Goal: Task Accomplishment & Management: Use online tool/utility

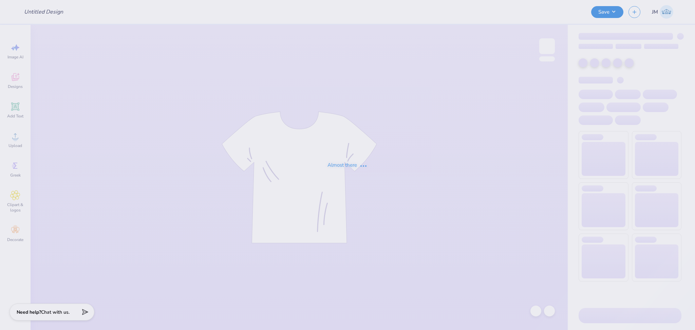
type input "SNA 2025"
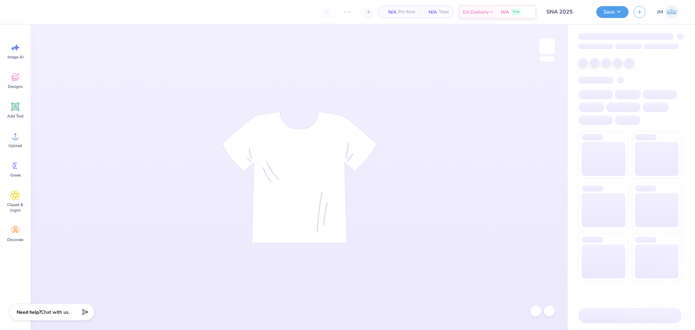
type input "50"
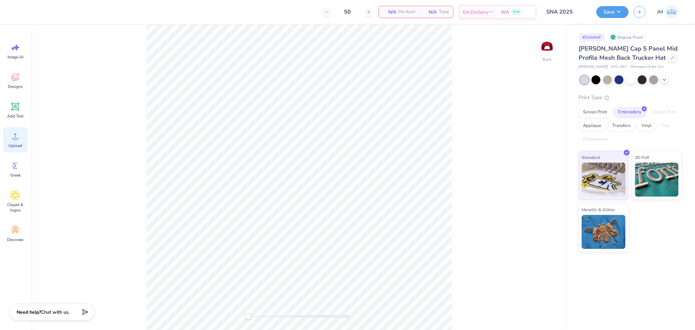
click at [12, 141] on icon at bounding box center [15, 136] width 10 height 10
drag, startPoint x: 14, startPoint y: 138, endPoint x: 20, endPoint y: 139, distance: 6.5
click at [16, 138] on icon at bounding box center [15, 136] width 10 height 10
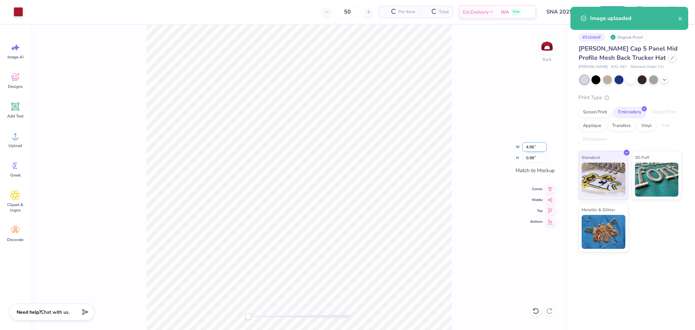
click at [528, 148] on input "4.96" at bounding box center [534, 147] width 24 height 10
type input "4"
click at [527, 148] on input "4" at bounding box center [534, 147] width 24 height 10
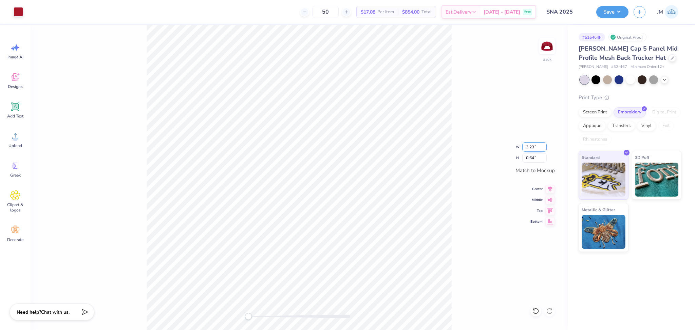
click at [543, 146] on input "3.23" at bounding box center [534, 147] width 24 height 10
click at [544, 146] on input "3.24" at bounding box center [534, 147] width 24 height 10
click at [544, 146] on input "3.25" at bounding box center [534, 147] width 24 height 10
click at [544, 145] on input "3.26" at bounding box center [534, 147] width 24 height 10
click at [544, 145] on input "3.27" at bounding box center [534, 147] width 24 height 10
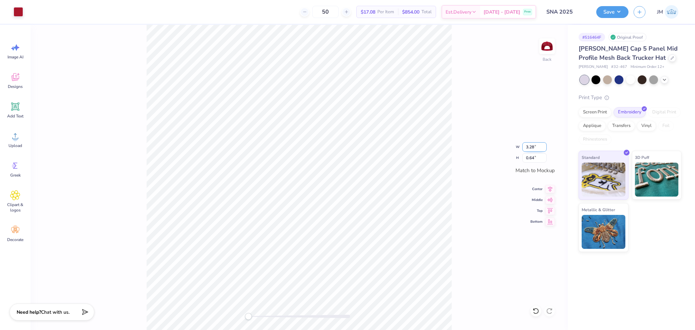
click at [544, 145] on input "3.28" at bounding box center [534, 147] width 24 height 10
click at [544, 145] on input "3.29" at bounding box center [534, 147] width 24 height 10
click at [544, 145] on input "3.3" at bounding box center [534, 147] width 24 height 10
click at [544, 145] on input "3.31" at bounding box center [534, 147] width 24 height 10
click at [544, 145] on input "3.32" at bounding box center [534, 147] width 24 height 10
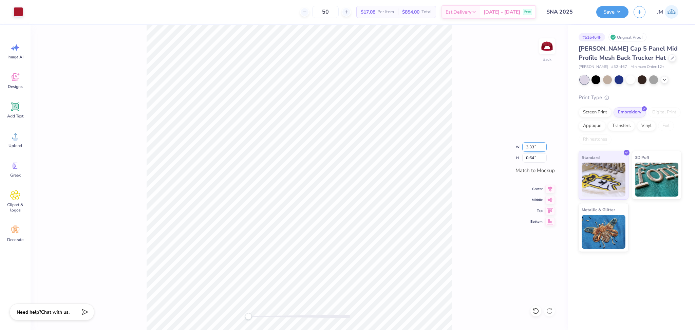
type input "3.33"
click at [544, 145] on input "3.33" at bounding box center [534, 147] width 24 height 10
type input "4.18"
click at [543, 148] on input "4.18" at bounding box center [534, 147] width 24 height 10
click at [544, 149] on input "4.16" at bounding box center [534, 147] width 24 height 10
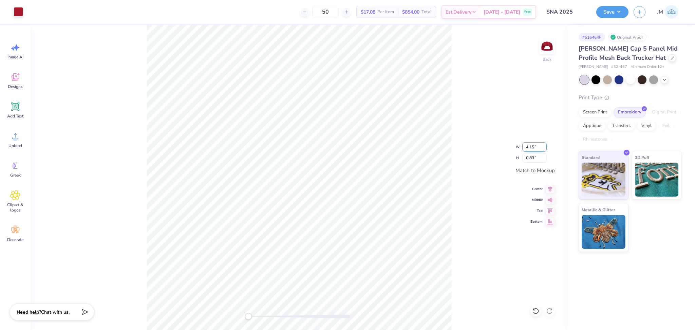
type input "4.15"
click at [544, 149] on input "4.15" at bounding box center [534, 147] width 24 height 10
click at [544, 148] on input "4.14" at bounding box center [534, 147] width 24 height 10
click at [544, 148] on input "4.13" at bounding box center [534, 147] width 24 height 10
type input "4.12"
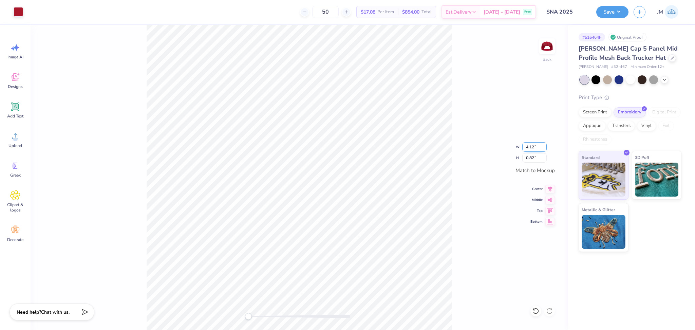
click at [544, 148] on input "4.12" at bounding box center [534, 147] width 24 height 10
type input "4.01"
click at [544, 149] on input "4.01" at bounding box center [534, 147] width 24 height 10
click at [126, 120] on div "Back W 4.00 4.00 " H 0.79 0.79 " Match to [GEOGRAPHIC_DATA] Middle Top Bottom" at bounding box center [299, 177] width 537 height 305
click at [608, 8] on button "Save" at bounding box center [612, 11] width 32 height 12
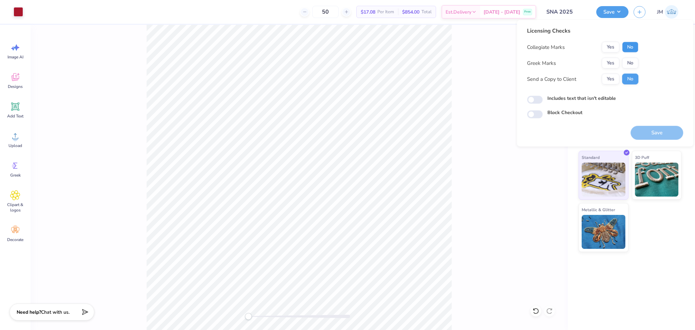
drag, startPoint x: 626, startPoint y: 44, endPoint x: 628, endPoint y: 55, distance: 11.0
click at [626, 45] on button "No" at bounding box center [630, 47] width 16 height 11
click at [629, 64] on button "No" at bounding box center [630, 63] width 16 height 11
click at [652, 136] on button "Save" at bounding box center [656, 133] width 53 height 14
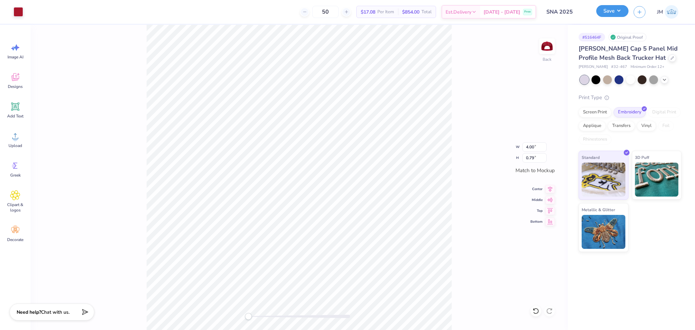
click at [607, 16] on button "Save" at bounding box center [612, 11] width 32 height 12
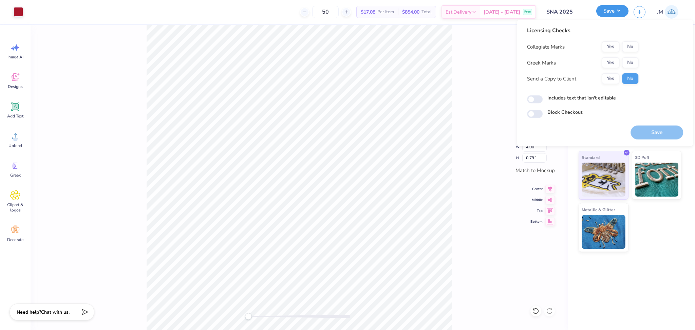
click at [607, 16] on button "Save" at bounding box center [612, 11] width 32 height 12
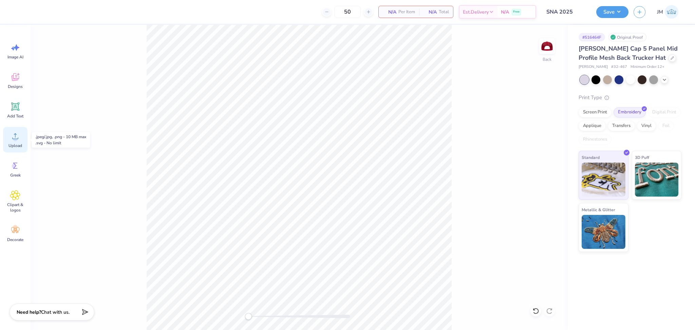
click at [16, 144] on span "Upload" at bounding box center [15, 145] width 14 height 5
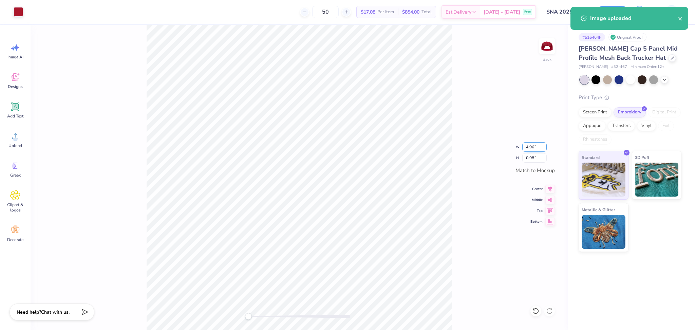
click at [542, 150] on input "4.96" at bounding box center [534, 147] width 24 height 10
click at [543, 148] on input "4.95" at bounding box center [534, 147] width 24 height 10
click at [543, 148] on input "4.94" at bounding box center [534, 147] width 24 height 10
click at [543, 148] on input "4.93" at bounding box center [534, 147] width 24 height 10
click at [543, 148] on input "4.92" at bounding box center [534, 147] width 24 height 10
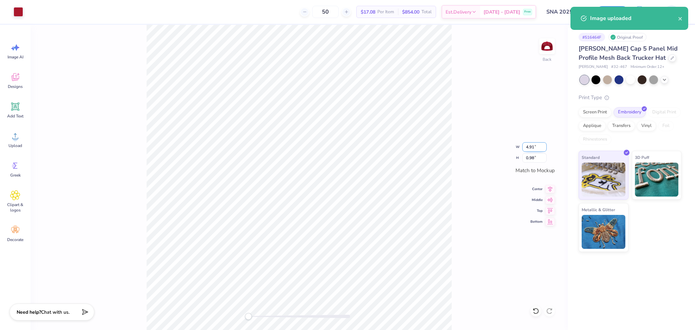
type input "4.91"
click at [544, 148] on input "4.91" at bounding box center [534, 147] width 24 height 10
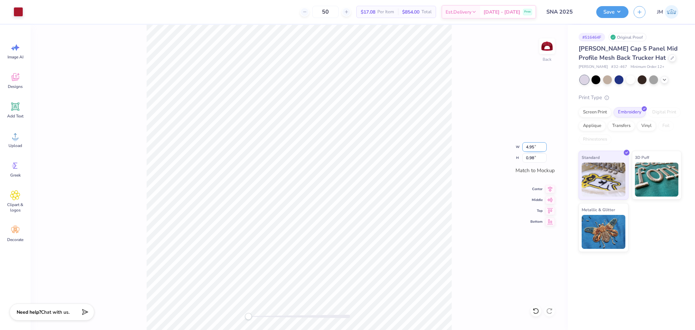
click at [544, 149] on input "4.95" at bounding box center [534, 147] width 24 height 10
click at [544, 149] on input "4.94" at bounding box center [534, 147] width 24 height 10
click at [544, 149] on input "4.93" at bounding box center [534, 147] width 24 height 10
click at [544, 149] on input "4.92" at bounding box center [534, 147] width 24 height 10
click at [544, 149] on input "4.91" at bounding box center [534, 147] width 24 height 10
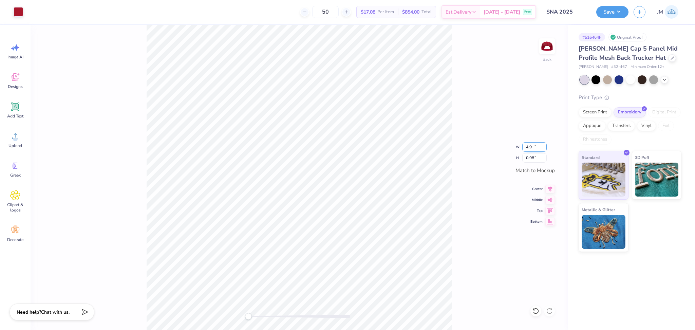
click at [544, 149] on input "4.9" at bounding box center [534, 147] width 24 height 10
click at [544, 149] on input "4.89" at bounding box center [534, 147] width 24 height 10
click at [544, 149] on input "4.88" at bounding box center [534, 147] width 24 height 10
click at [544, 149] on input "4.87" at bounding box center [534, 147] width 24 height 10
type input "4.86"
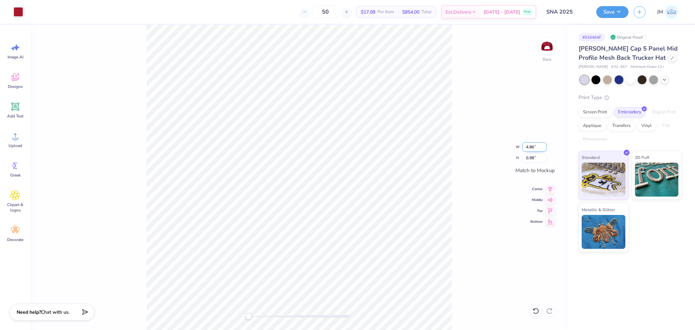
click at [544, 149] on input "4.86" at bounding box center [534, 147] width 24 height 10
click at [544, 150] on input "4.86" at bounding box center [534, 147] width 24 height 10
click at [542, 149] on input "4.75" at bounding box center [534, 147] width 24 height 10
click at [542, 149] on input "4.74" at bounding box center [534, 147] width 24 height 10
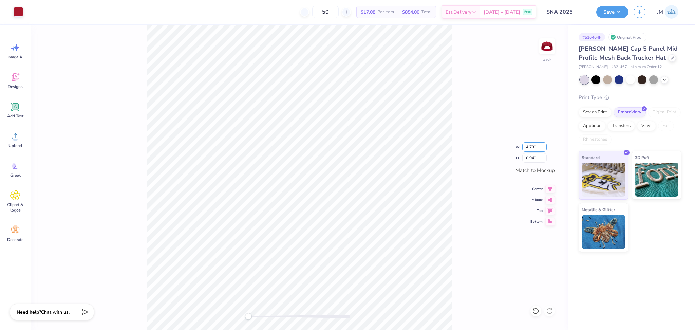
click at [542, 149] on input "4.73" at bounding box center [534, 147] width 24 height 10
click at [543, 149] on input "4.72" at bounding box center [534, 147] width 24 height 10
click at [544, 149] on input "4.71" at bounding box center [534, 147] width 24 height 10
click at [544, 149] on input "4.7" at bounding box center [534, 147] width 24 height 10
click at [544, 149] on input "4.69" at bounding box center [534, 147] width 24 height 10
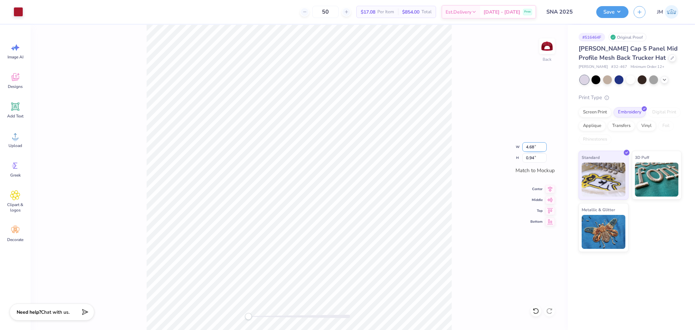
click at [544, 149] on input "4.68" at bounding box center [534, 147] width 24 height 10
click at [544, 149] on input "4.67" at bounding box center [534, 147] width 24 height 10
click at [544, 149] on input "4.66" at bounding box center [534, 147] width 24 height 10
click at [544, 149] on input "4.65" at bounding box center [534, 147] width 24 height 10
click at [544, 149] on input "4.64" at bounding box center [534, 147] width 24 height 10
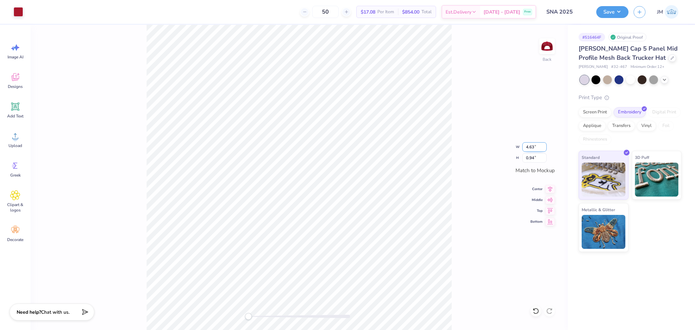
type input "4.63"
click at [544, 149] on input "4.63" at bounding box center [534, 147] width 24 height 10
click at [544, 148] on input "4.75" at bounding box center [534, 147] width 24 height 10
click at [544, 148] on input "4.74" at bounding box center [534, 147] width 24 height 10
click at [544, 148] on input "4.73" at bounding box center [534, 147] width 24 height 10
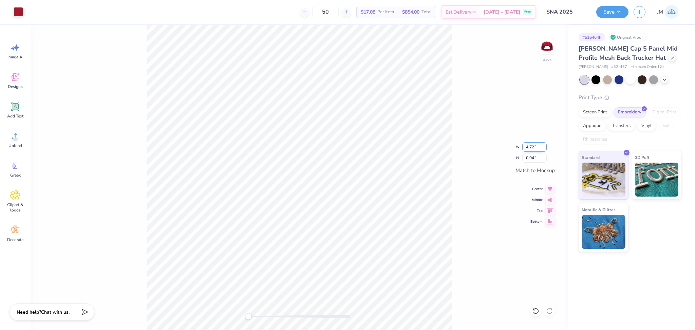
click at [544, 148] on input "4.72" at bounding box center [534, 147] width 24 height 10
click at [544, 148] on input "4.71" at bounding box center [534, 147] width 24 height 10
click at [544, 148] on input "4.7" at bounding box center [534, 147] width 24 height 10
click at [544, 148] on input "4.69" at bounding box center [534, 147] width 24 height 10
click at [544, 148] on input "4.68" at bounding box center [534, 147] width 24 height 10
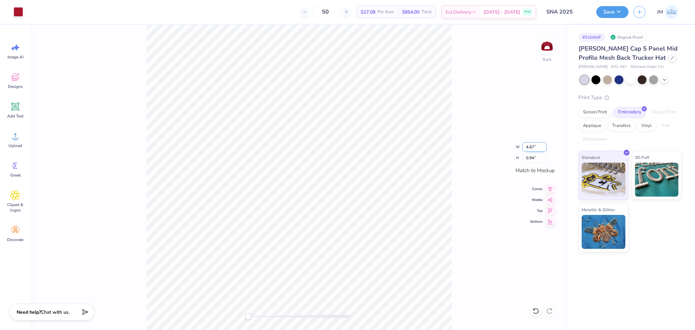
click at [544, 148] on input "4.67" at bounding box center [534, 147] width 24 height 10
click at [544, 148] on input "4.66" at bounding box center [534, 147] width 24 height 10
click at [544, 148] on input "4.65" at bounding box center [534, 147] width 24 height 10
click at [544, 148] on input "4.64" at bounding box center [534, 147] width 24 height 10
click at [544, 148] on input "4.63" at bounding box center [534, 147] width 24 height 10
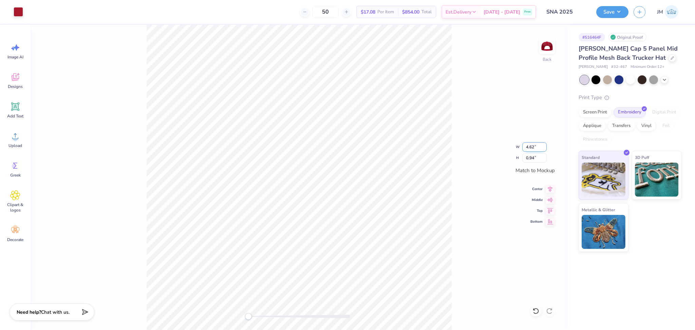
click at [544, 148] on input "4.62" at bounding box center [534, 147] width 24 height 10
click at [544, 148] on input "4.61" at bounding box center [534, 147] width 24 height 10
click at [544, 148] on input "4.6" at bounding box center [534, 147] width 24 height 10
click at [544, 148] on input "4.59" at bounding box center [534, 147] width 24 height 10
click at [544, 148] on input "4.58" at bounding box center [534, 147] width 24 height 10
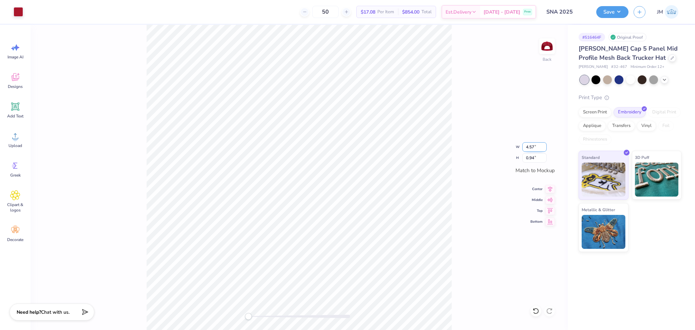
click at [544, 148] on input "4.57" at bounding box center [534, 147] width 24 height 10
click at [544, 148] on input "4.56" at bounding box center [534, 147] width 24 height 10
click at [544, 148] on input "4.55" at bounding box center [534, 147] width 24 height 10
type input "4.54"
click at [544, 148] on input "4.54" at bounding box center [534, 147] width 24 height 10
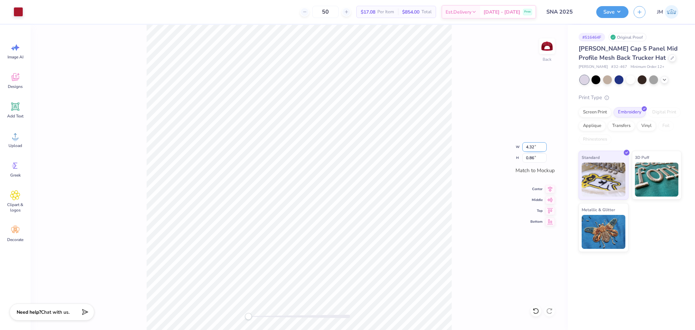
click at [544, 149] on input "4.32" at bounding box center [534, 147] width 24 height 10
click at [544, 149] on input "4.31" at bounding box center [534, 147] width 24 height 10
click at [544, 149] on input "4.3" at bounding box center [534, 147] width 24 height 10
click at [544, 149] on input "4.29" at bounding box center [534, 147] width 24 height 10
type input "4.25"
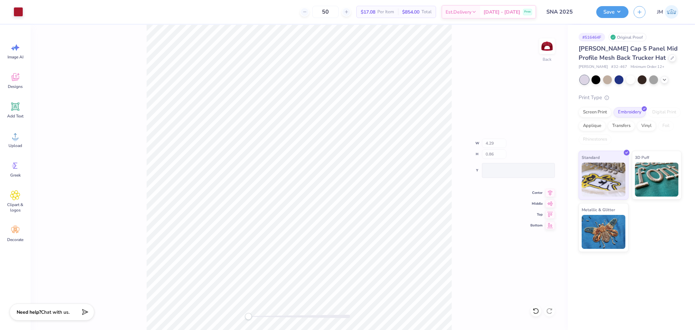
type input "0.84"
click at [544, 150] on input "4.25" at bounding box center [534, 147] width 24 height 10
click at [544, 148] on input "4.24" at bounding box center [534, 147] width 24 height 10
click at [543, 148] on input "4.23" at bounding box center [534, 147] width 24 height 10
click at [543, 148] on input "4.22" at bounding box center [534, 147] width 24 height 10
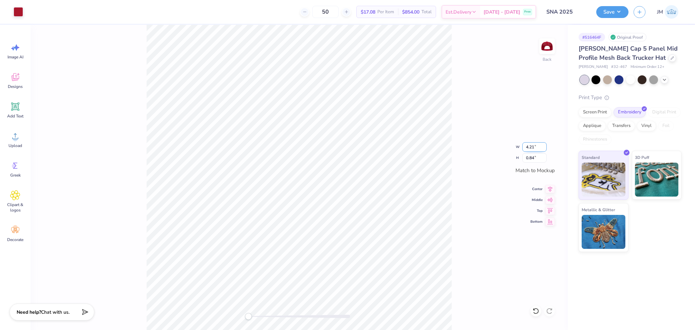
type input "4.21"
click at [543, 148] on input "4.21" at bounding box center [534, 147] width 24 height 10
click at [545, 149] on input "4.16" at bounding box center [534, 147] width 24 height 10
click at [545, 149] on input "4.15" at bounding box center [534, 147] width 24 height 10
click at [545, 149] on input "4.14" at bounding box center [534, 147] width 24 height 10
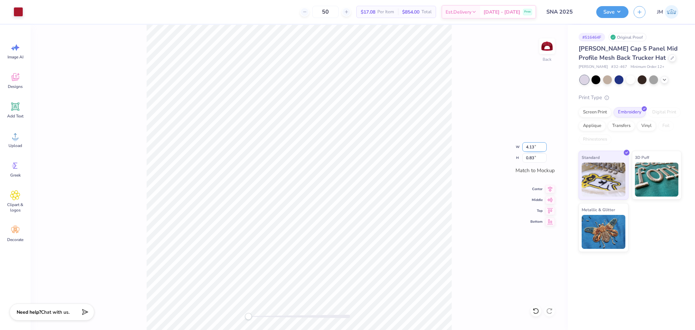
click at [545, 149] on input "4.13" at bounding box center [534, 147] width 24 height 10
type input "4.12"
click at [545, 149] on input "4.12" at bounding box center [534, 147] width 24 height 10
click at [544, 150] on input "4.06" at bounding box center [534, 147] width 24 height 10
click at [544, 150] on input "4.05" at bounding box center [534, 147] width 24 height 10
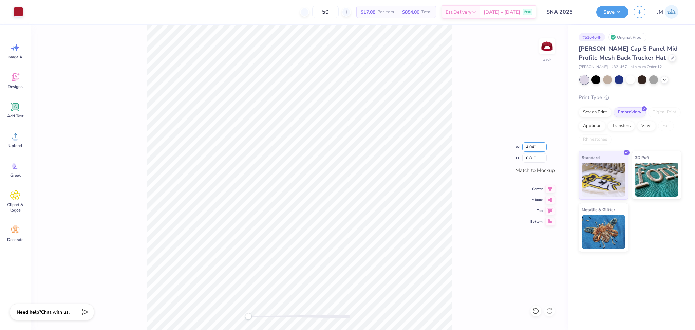
click at [544, 150] on input "4.04" at bounding box center [534, 147] width 24 height 10
type input "4.03"
click at [544, 150] on input "4.03" at bounding box center [534, 147] width 24 height 10
type input "4"
click at [545, 145] on input "4" at bounding box center [534, 147] width 24 height 10
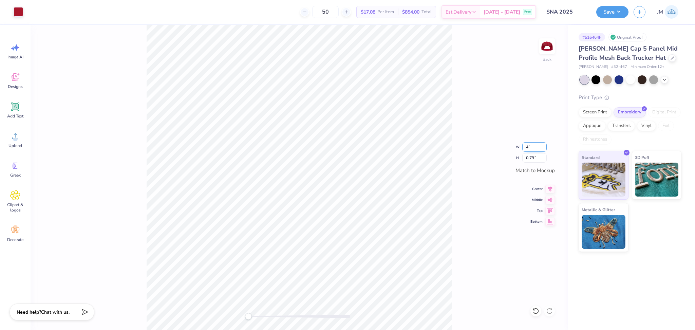
type input "4"
click at [543, 145] on input "4" at bounding box center [534, 147] width 24 height 10
type input "4"
click at [544, 149] on input "4" at bounding box center [534, 147] width 24 height 10
type input "4"
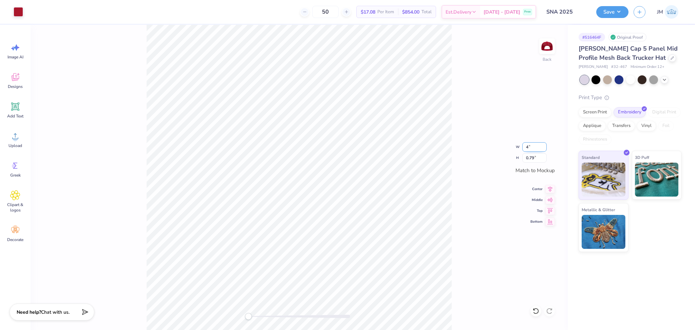
click at [543, 146] on input "4" at bounding box center [534, 147] width 24 height 10
click at [619, 13] on button "Save" at bounding box center [612, 11] width 32 height 12
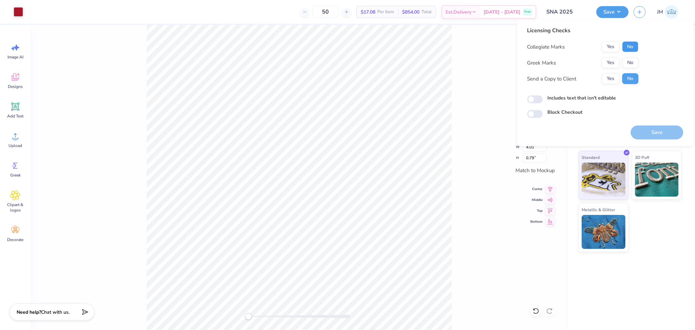
click at [629, 45] on button "No" at bounding box center [630, 46] width 16 height 11
click at [611, 55] on div "Collegiate Marks Yes No Greek Marks Yes No Send a Copy to Client Yes No" at bounding box center [582, 62] width 111 height 43
click at [633, 61] on button "No" at bounding box center [630, 62] width 16 height 11
click at [665, 133] on button "Save" at bounding box center [656, 133] width 53 height 14
click at [453, 128] on div "Back W 4.01 4.01 " H 0.79 0.79 " Match to Mockup Center Middle Top Bottom" at bounding box center [299, 177] width 537 height 305
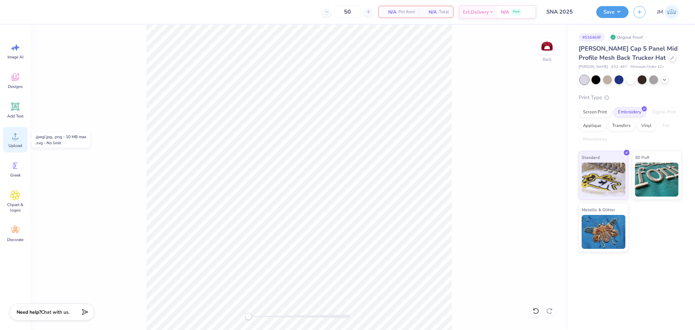
click at [19, 133] on icon at bounding box center [15, 136] width 10 height 10
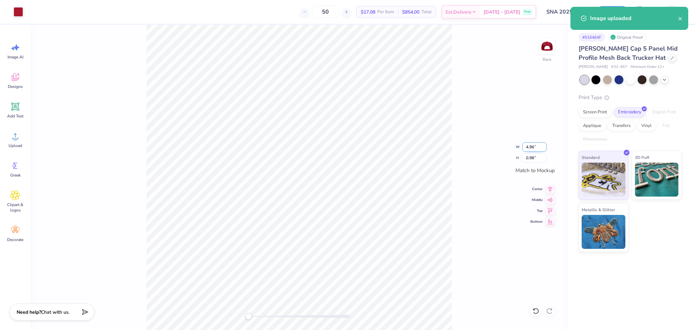
click at [526, 147] on input "4.96" at bounding box center [534, 147] width 24 height 10
click at [545, 150] on input "4.95" at bounding box center [534, 147] width 24 height 10
click at [545, 150] on input "4.94" at bounding box center [534, 147] width 24 height 10
click at [545, 150] on input "4.93" at bounding box center [534, 147] width 24 height 10
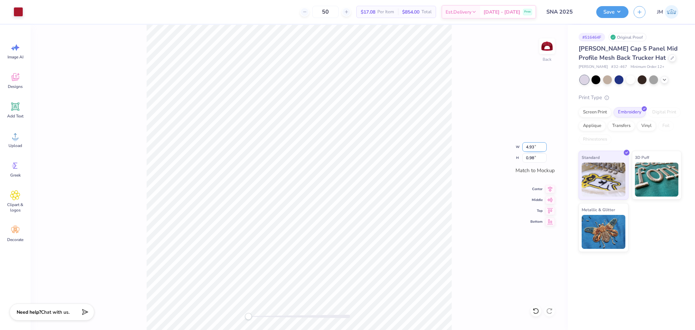
click at [545, 150] on input "4.93" at bounding box center [534, 147] width 24 height 10
click at [544, 150] on input "4.93" at bounding box center [534, 147] width 24 height 10
click at [544, 147] on input "4.92" at bounding box center [534, 147] width 24 height 10
click at [532, 149] on input "4.92" at bounding box center [534, 147] width 24 height 10
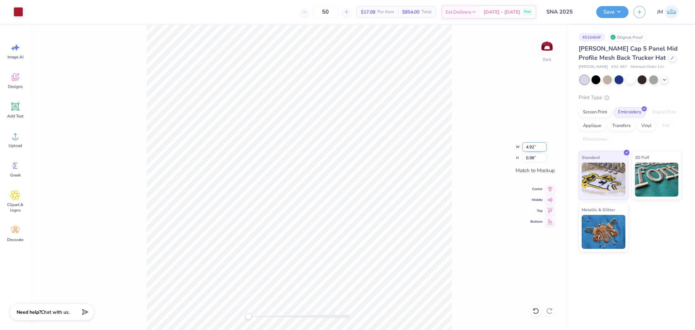
click at [532, 149] on input "4.92" at bounding box center [534, 147] width 24 height 10
type input "4"
click at [545, 146] on input "3.23" at bounding box center [534, 147] width 24 height 10
click at [545, 146] on input "3.24" at bounding box center [534, 147] width 24 height 10
click at [545, 146] on input "3.25" at bounding box center [534, 147] width 24 height 10
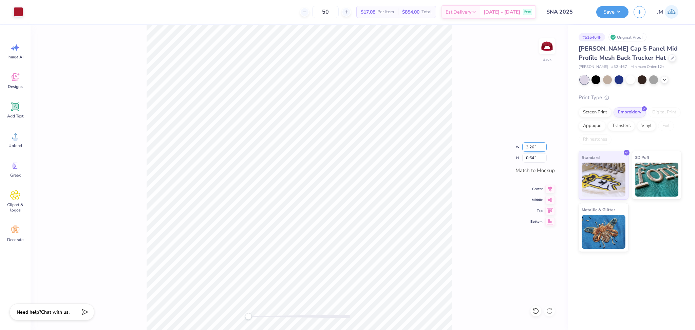
click at [545, 146] on input "3.26" at bounding box center [534, 147] width 24 height 10
click at [545, 146] on input "3.27" at bounding box center [534, 147] width 24 height 10
click at [545, 146] on input "3.28" at bounding box center [534, 147] width 24 height 10
click at [545, 145] on input "3.29" at bounding box center [534, 147] width 24 height 10
click at [545, 145] on input "3.3" at bounding box center [534, 147] width 24 height 10
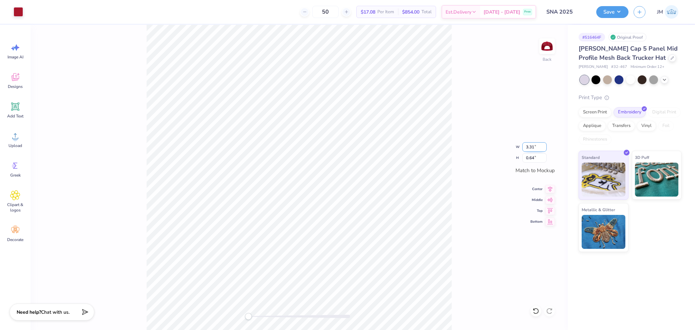
click at [545, 145] on input "3.31" at bounding box center [534, 147] width 24 height 10
click at [545, 145] on input "3.32" at bounding box center [534, 147] width 24 height 10
click at [545, 145] on input "3.33" at bounding box center [534, 147] width 24 height 10
click at [545, 145] on input "3.34" at bounding box center [534, 147] width 24 height 10
click at [545, 145] on input "3.35" at bounding box center [534, 147] width 24 height 10
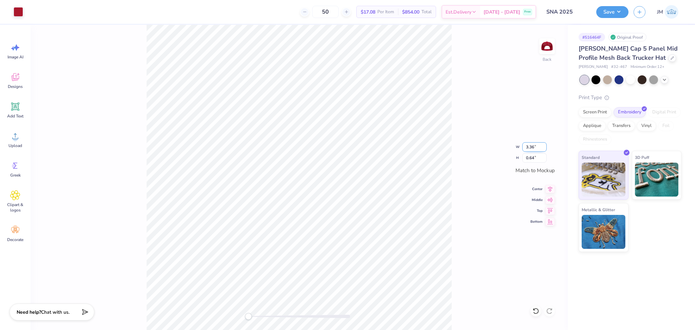
click at [545, 145] on input "3.36" at bounding box center [534, 147] width 24 height 10
type input "3.37"
click at [545, 145] on input "3.37" at bounding box center [534, 147] width 24 height 10
click at [544, 145] on input "3.53" at bounding box center [534, 147] width 24 height 10
click at [544, 145] on input "3.54" at bounding box center [534, 147] width 24 height 10
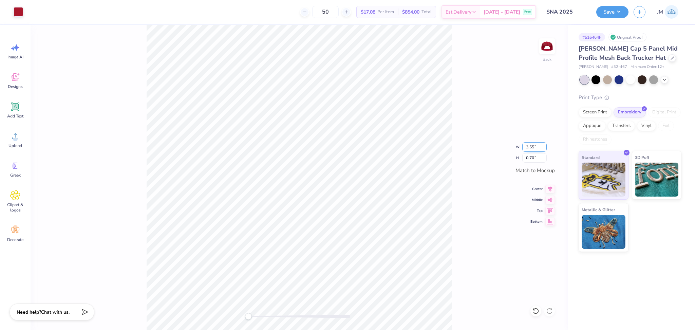
click at [544, 145] on input "3.55" at bounding box center [534, 147] width 24 height 10
click at [544, 145] on input "3.56" at bounding box center [534, 147] width 24 height 10
click at [544, 145] on input "3.57" at bounding box center [534, 147] width 24 height 10
click at [544, 145] on input "3.58" at bounding box center [534, 147] width 24 height 10
click at [544, 145] on input "3.59" at bounding box center [534, 147] width 24 height 10
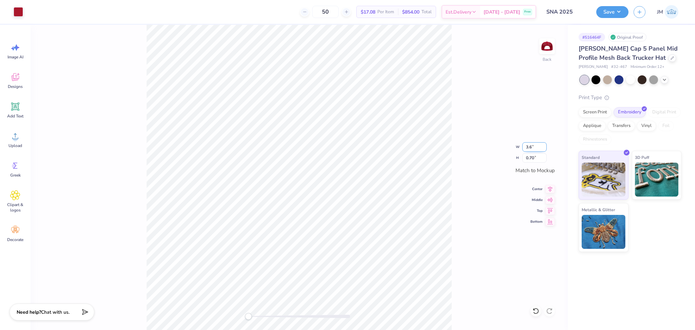
click at [544, 145] on input "3.6" at bounding box center [534, 147] width 24 height 10
click at [544, 145] on input "3.61" at bounding box center [534, 147] width 24 height 10
type input "3.62"
click at [544, 145] on input "3.62" at bounding box center [534, 147] width 24 height 10
click at [544, 145] on input "3.73" at bounding box center [534, 147] width 24 height 10
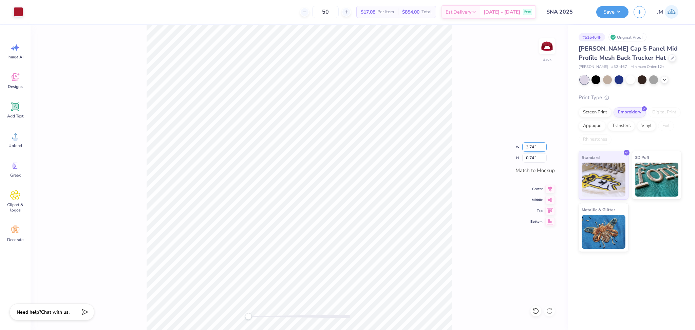
click at [544, 145] on input "3.74" at bounding box center [534, 147] width 24 height 10
click at [544, 145] on input "3.75" at bounding box center [534, 147] width 24 height 10
click at [544, 145] on input "3.76" at bounding box center [534, 147] width 24 height 10
type input "3.77"
click at [544, 145] on input "3.77" at bounding box center [534, 147] width 24 height 10
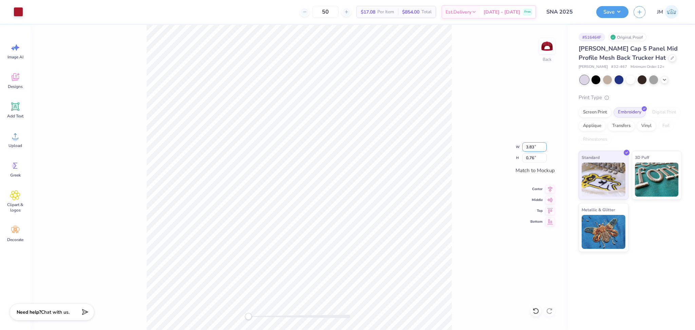
click at [542, 146] on input "3.83" at bounding box center [534, 147] width 24 height 10
click at [542, 146] on input "3.84" at bounding box center [534, 147] width 24 height 10
click at [542, 146] on input "3.85" at bounding box center [534, 147] width 24 height 10
type input "3.86"
click at [542, 146] on input "3.86" at bounding box center [534, 147] width 24 height 10
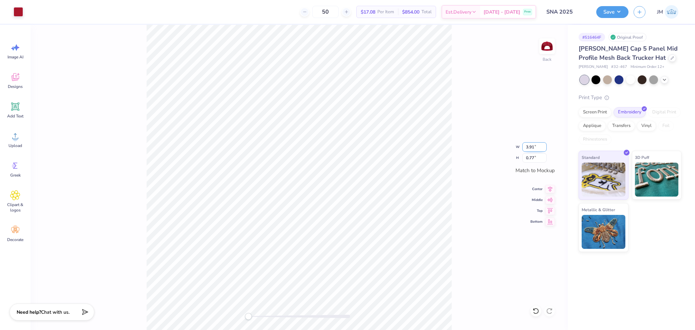
click at [543, 144] on input "3.91" at bounding box center [534, 147] width 24 height 10
click at [543, 145] on input "3.92" at bounding box center [534, 147] width 24 height 10
type input "3.93"
click at [543, 145] on input "3.93" at bounding box center [534, 147] width 24 height 10
click at [543, 145] on input "3.91" at bounding box center [534, 147] width 24 height 10
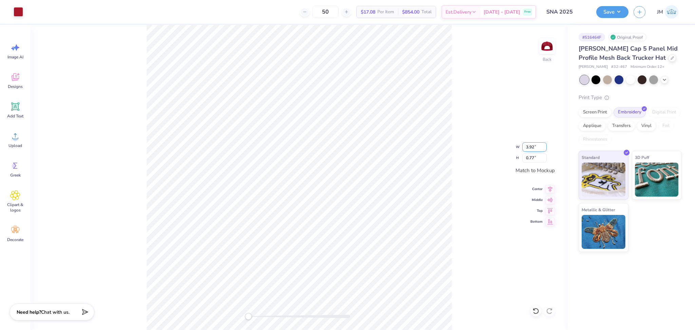
click at [543, 145] on input "3.92" at bounding box center [534, 147] width 24 height 10
click at [544, 145] on input "3.93" at bounding box center [534, 147] width 24 height 10
type input "3.94"
click at [544, 145] on input "3.94" at bounding box center [534, 147] width 24 height 10
type input "3.99"
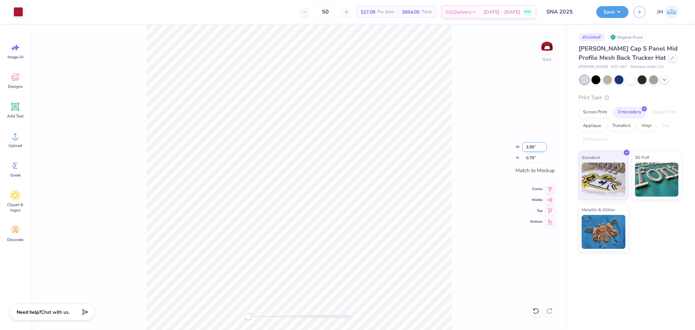
click at [542, 145] on input "3.99" at bounding box center [534, 147] width 24 height 10
click at [548, 188] on icon at bounding box center [550, 188] width 10 height 8
click at [551, 201] on icon at bounding box center [550, 199] width 6 height 4
click at [618, 4] on div "Save JM" at bounding box center [645, 12] width 99 height 24
click at [616, 8] on button "Save" at bounding box center [612, 11] width 32 height 12
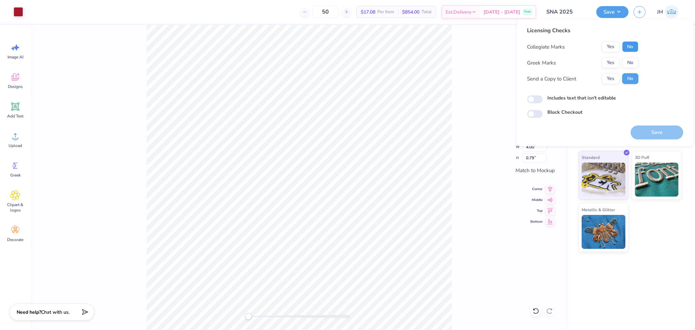
click at [631, 45] on button "No" at bounding box center [630, 46] width 16 height 11
click at [633, 64] on button "No" at bounding box center [630, 62] width 16 height 11
click at [661, 130] on button "Save" at bounding box center [656, 133] width 53 height 14
